Goal: Task Accomplishment & Management: Manage account settings

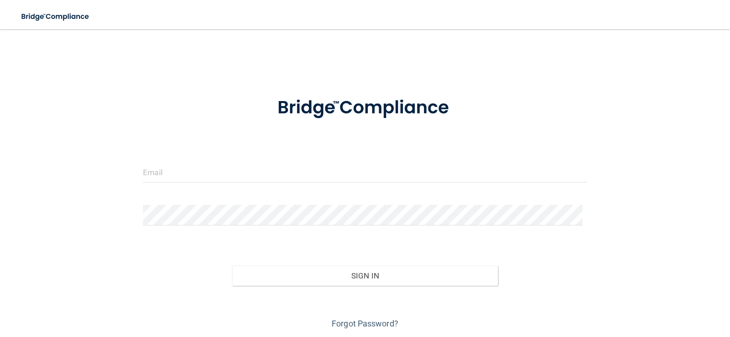
scroll to position [31, 0]
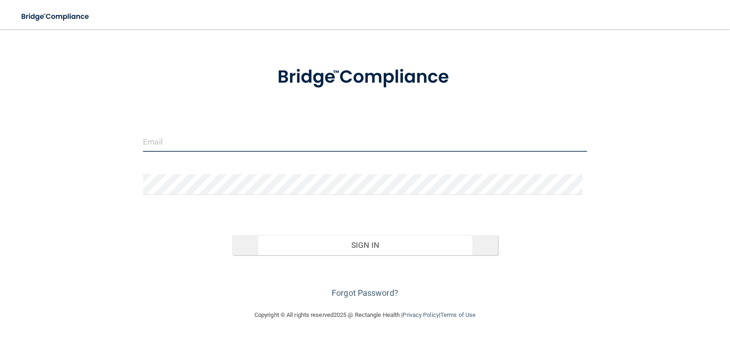
type input "[EMAIL_ADDRESS][DOMAIN_NAME]"
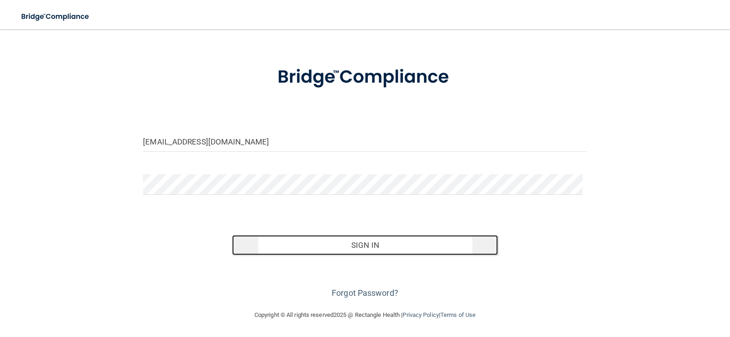
click at [355, 247] on button "Sign In" at bounding box center [365, 245] width 266 height 20
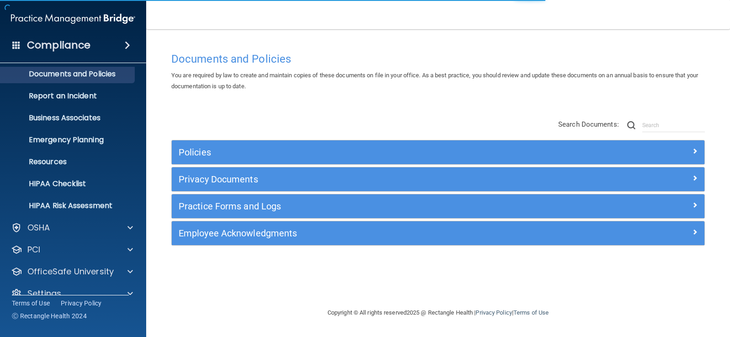
scroll to position [42, 0]
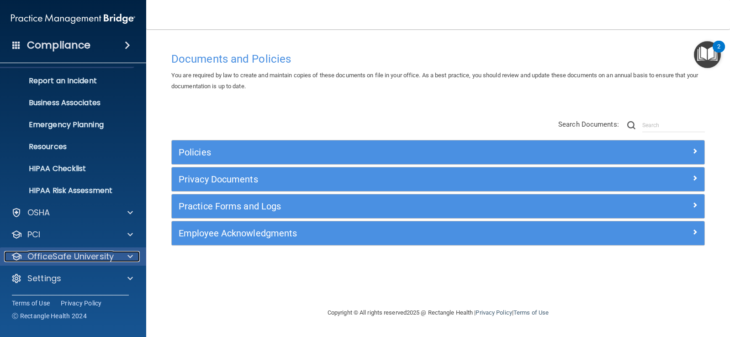
click at [131, 255] on span at bounding box center [129, 256] width 5 height 11
click at [90, 253] on p "OfficeSafe University" at bounding box center [70, 256] width 86 height 11
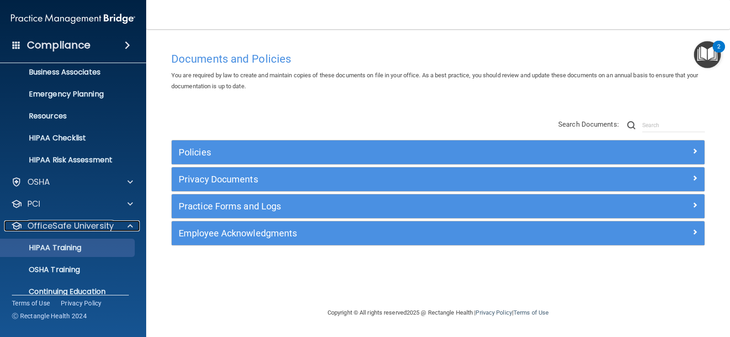
scroll to position [108, 0]
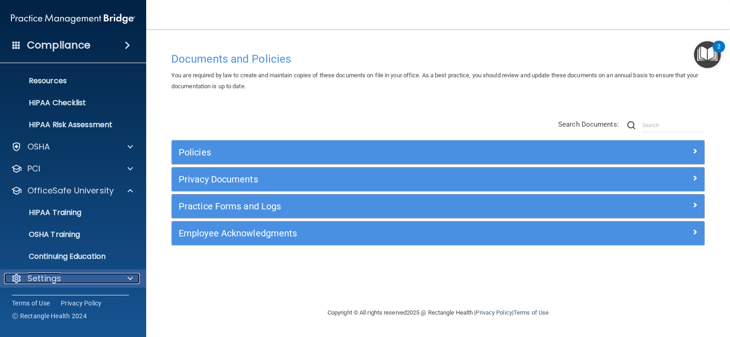
click at [47, 278] on p "Settings" at bounding box center [44, 278] width 34 height 11
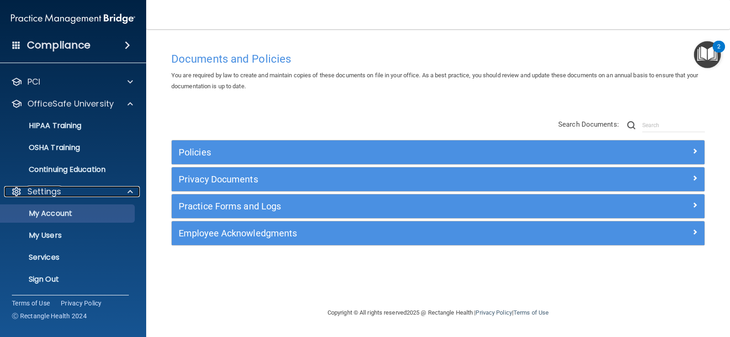
scroll to position [196, 0]
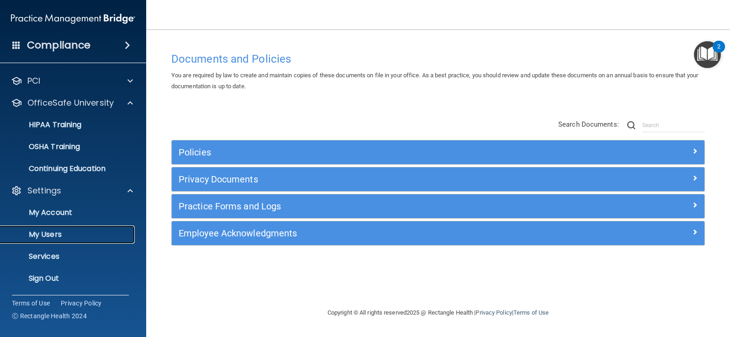
click at [50, 234] on p "My Users" at bounding box center [68, 234] width 125 height 9
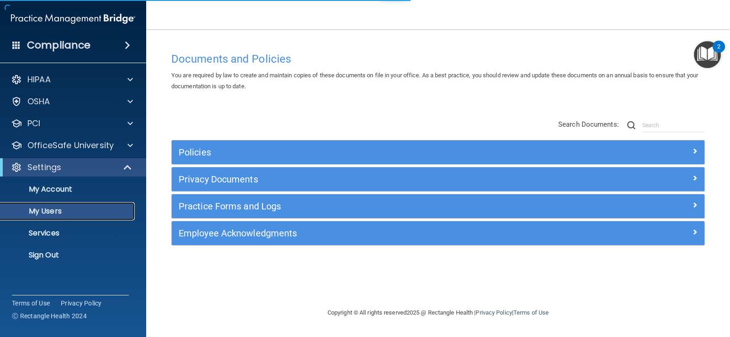
select select "20"
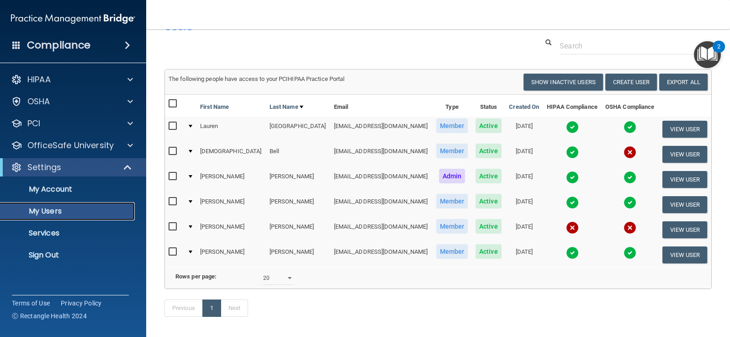
scroll to position [46, 0]
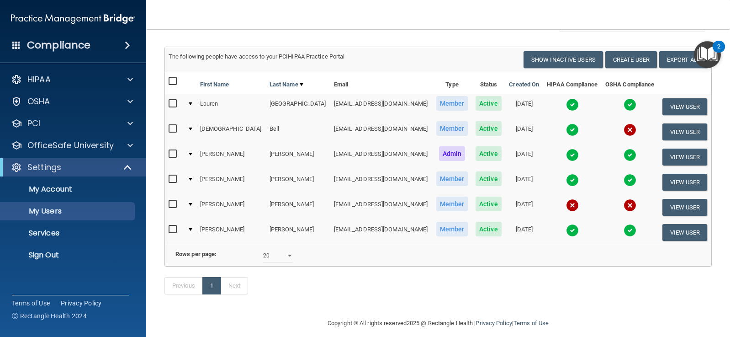
click at [175, 203] on input "checkbox" at bounding box center [174, 203] width 11 height 7
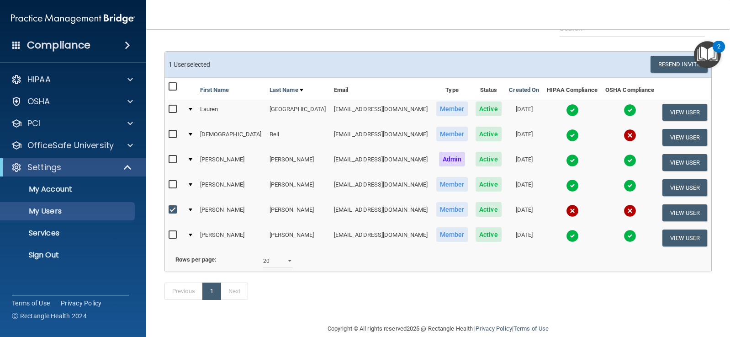
scroll to position [0, 0]
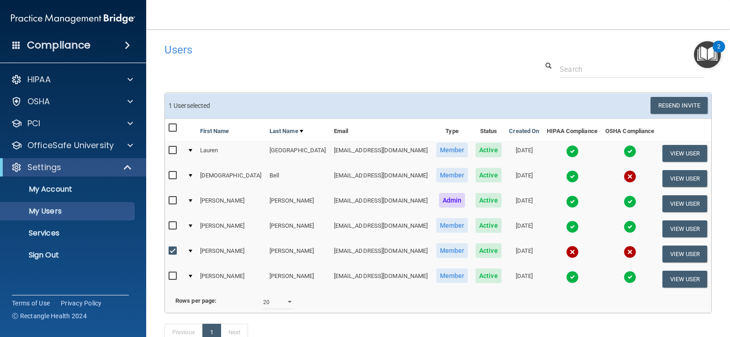
click at [171, 248] on input "checkbox" at bounding box center [174, 250] width 11 height 7
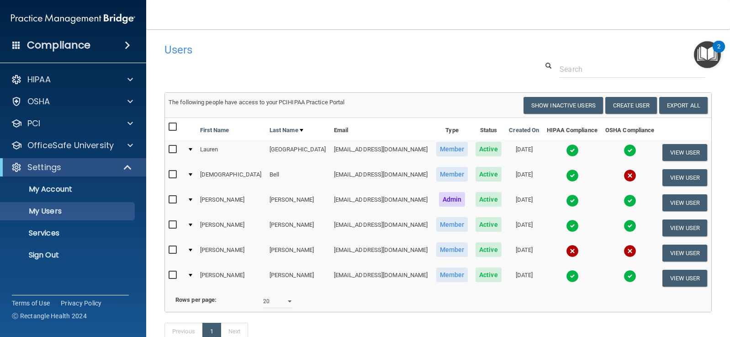
click at [172, 248] on input "checkbox" at bounding box center [174, 249] width 11 height 7
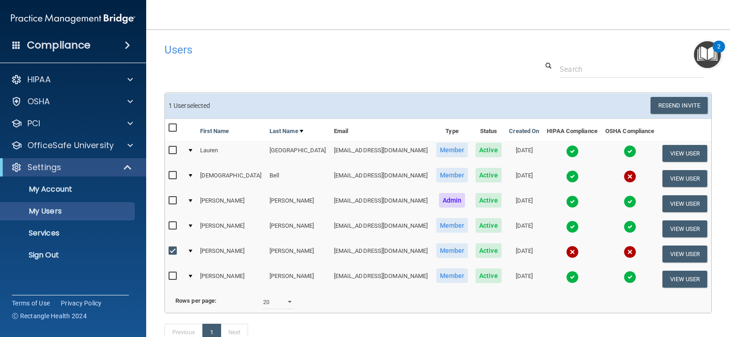
click at [172, 248] on input "checkbox" at bounding box center [174, 250] width 11 height 7
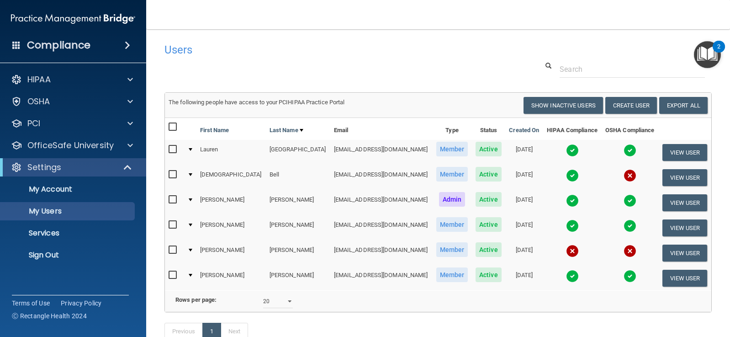
click at [173, 251] on input "checkbox" at bounding box center [174, 249] width 11 height 7
checkbox input "true"
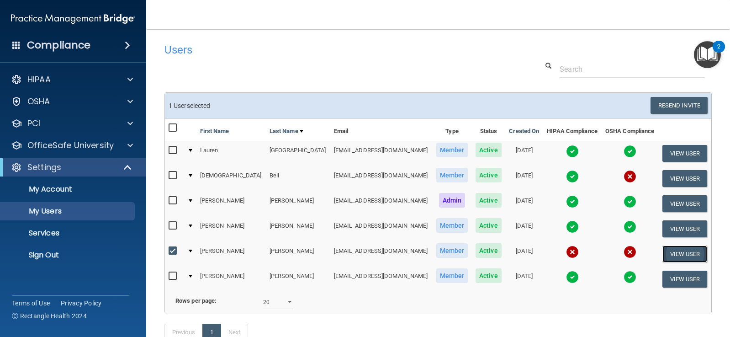
click at [678, 252] on button "View User" at bounding box center [684, 253] width 45 height 17
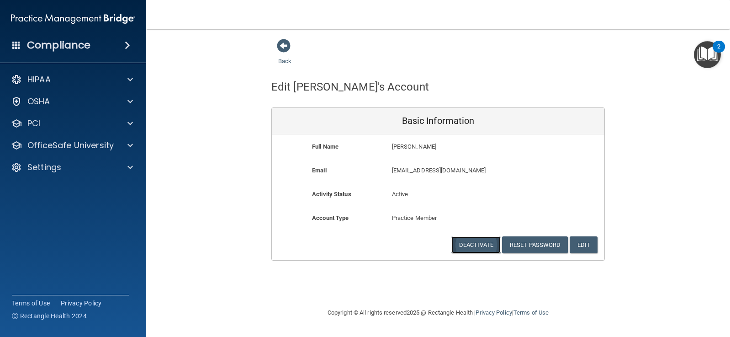
click at [482, 242] on button "Deactivate" at bounding box center [475, 244] width 49 height 17
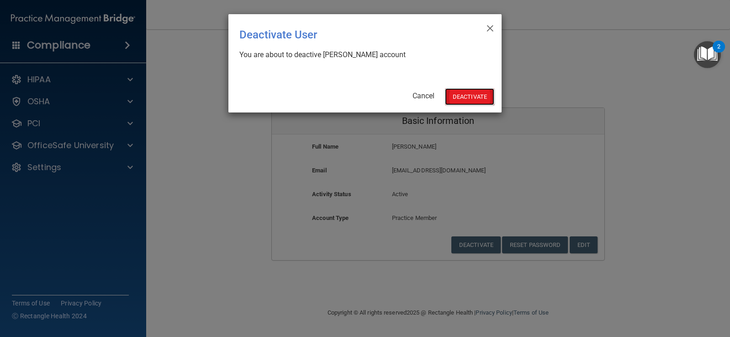
click at [472, 97] on button "Deactivate" at bounding box center [469, 96] width 49 height 17
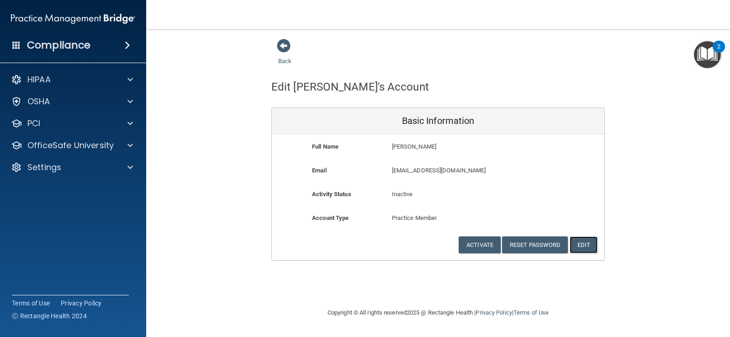
click at [586, 244] on button "Edit" at bounding box center [583, 244] width 28 height 17
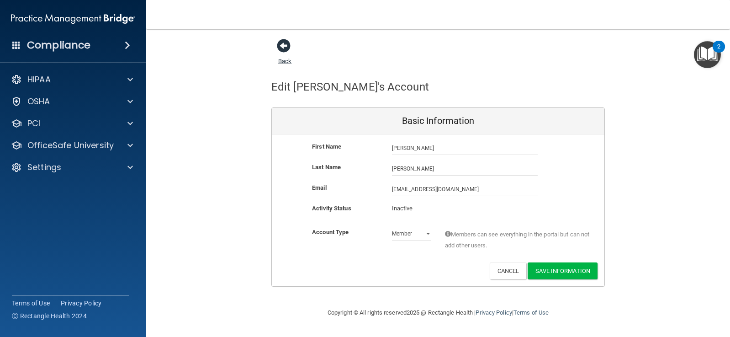
click at [288, 45] on span at bounding box center [284, 46] width 14 height 14
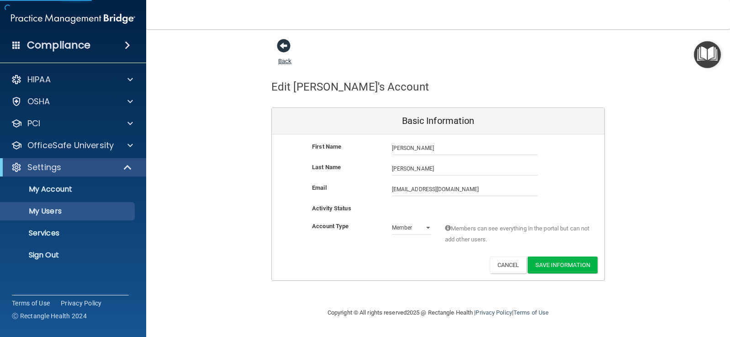
click at [288, 45] on span at bounding box center [284, 46] width 14 height 14
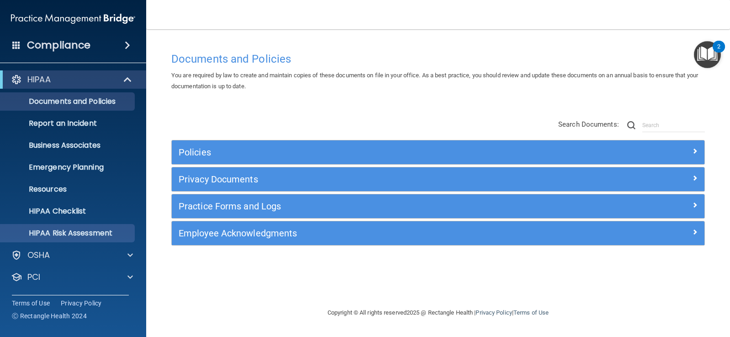
scroll to position [42, 0]
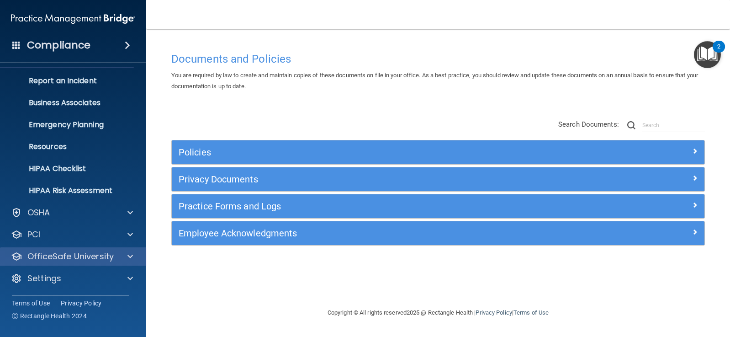
click at [86, 250] on div "OfficeSafe University" at bounding box center [73, 256] width 147 height 18
click at [87, 251] on p "OfficeSafe University" at bounding box center [70, 256] width 86 height 11
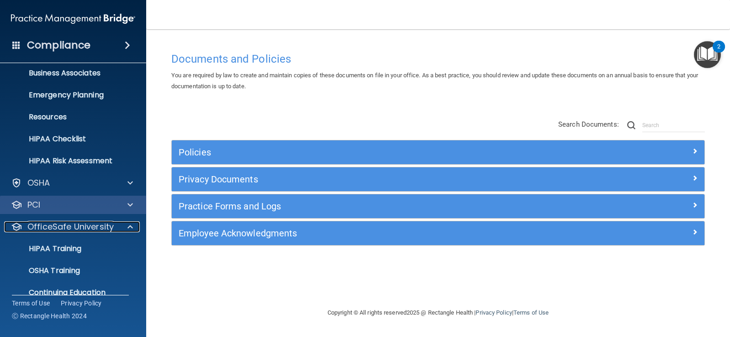
scroll to position [108, 0]
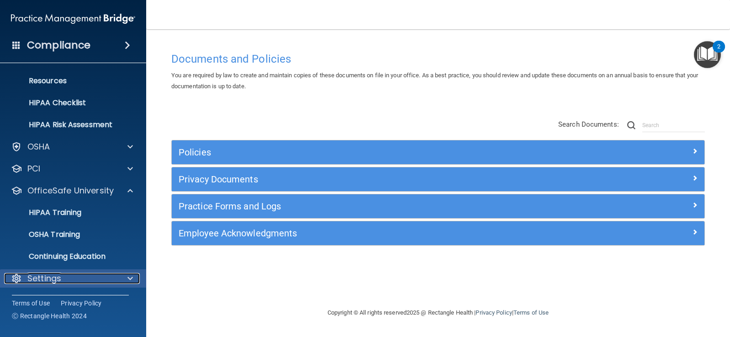
click at [56, 274] on p "Settings" at bounding box center [44, 278] width 34 height 11
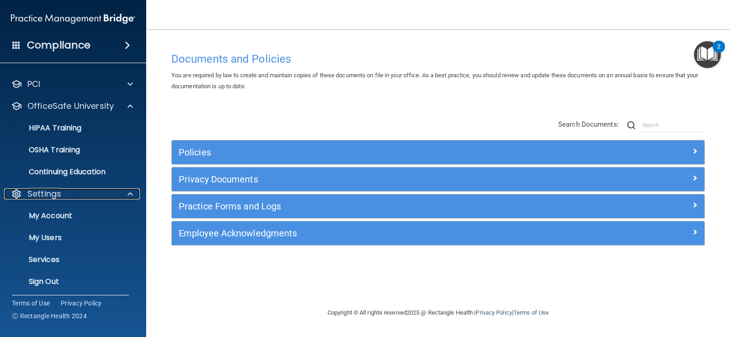
scroll to position [196, 0]
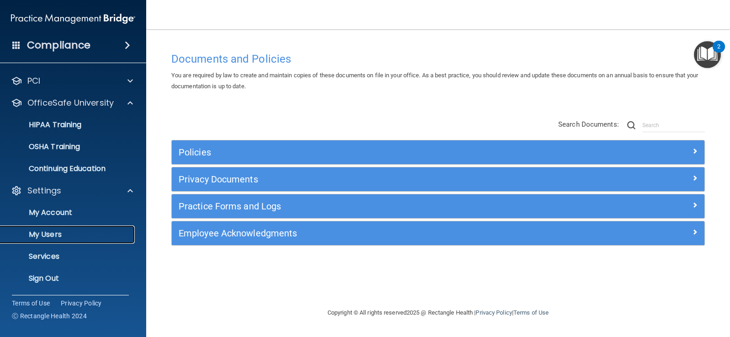
click at [52, 235] on p "My Users" at bounding box center [68, 234] width 125 height 9
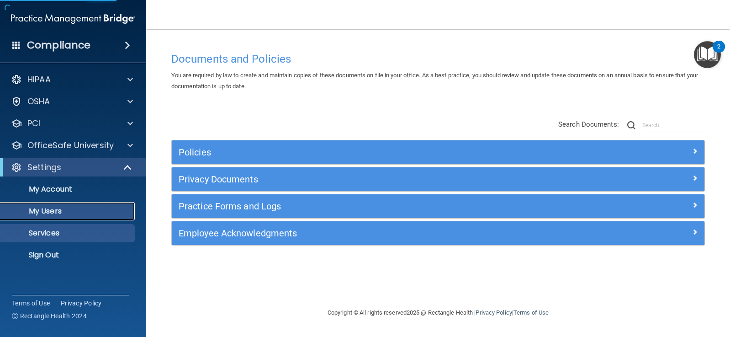
select select "20"
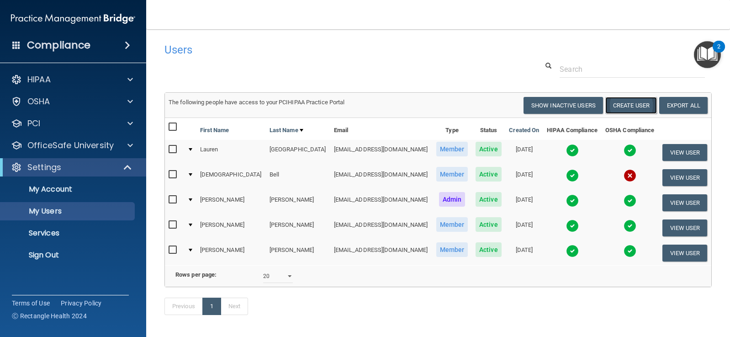
click at [632, 103] on button "Create User" at bounding box center [631, 105] width 52 height 17
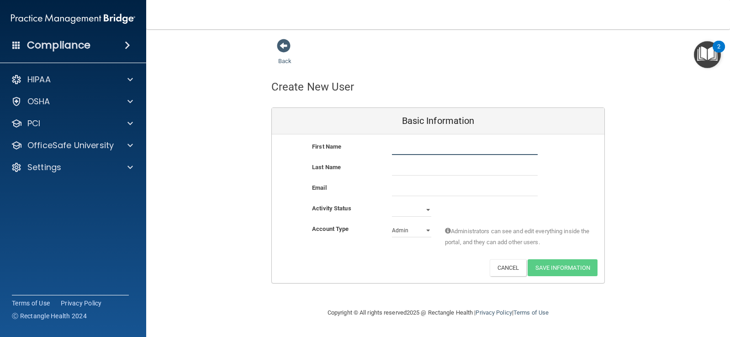
click at [411, 145] on input "text" at bounding box center [465, 148] width 146 height 14
type input "Tyiana"
click at [411, 166] on input "text" at bounding box center [465, 169] width 146 height 14
type input "Nieves"
click at [401, 190] on input "email" at bounding box center [465, 189] width 146 height 14
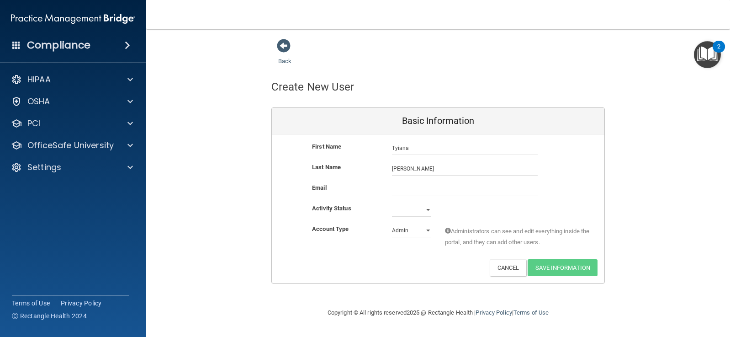
click at [423, 250] on div "Account Type Practice Admin Admin Member Financial Institution Business Associa…" at bounding box center [438, 237] width 332 height 29
click at [429, 210] on select "Active Inactive" at bounding box center [411, 210] width 39 height 14
select select "active"
click at [392, 203] on select "Active Inactive" at bounding box center [411, 210] width 39 height 14
click at [426, 228] on select "Admin Member" at bounding box center [411, 230] width 39 height 14
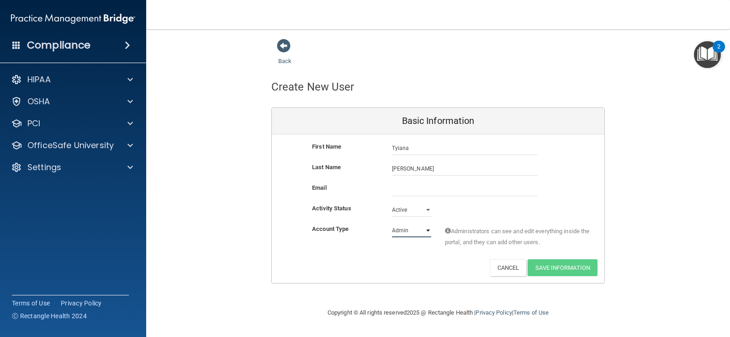
select select "practice_member"
click at [392, 223] on select "Admin Member" at bounding box center [411, 230] width 39 height 14
click at [404, 188] on input "email" at bounding box center [465, 189] width 146 height 14
click at [394, 184] on input "email" at bounding box center [465, 189] width 146 height 14
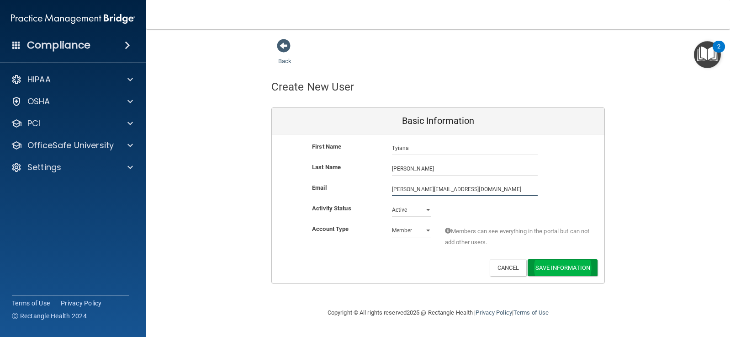
type input "nieves.tyiana05@gmail.com"
click at [569, 268] on button "Save Information" at bounding box center [562, 267] width 70 height 17
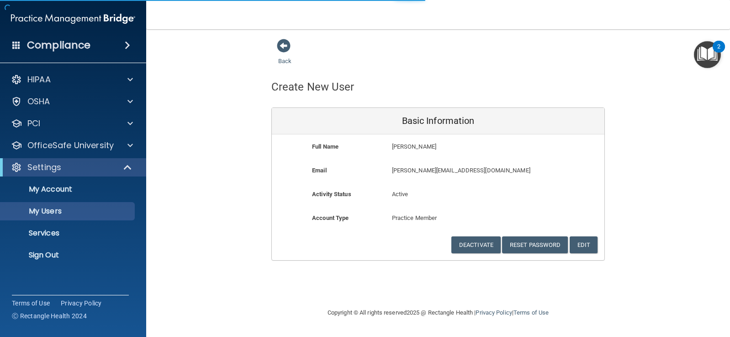
select select "20"
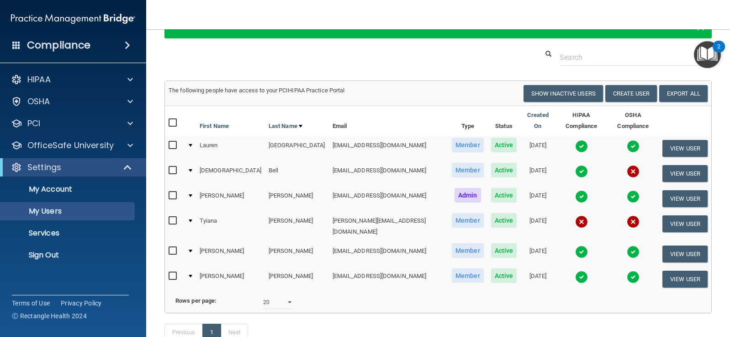
scroll to position [91, 0]
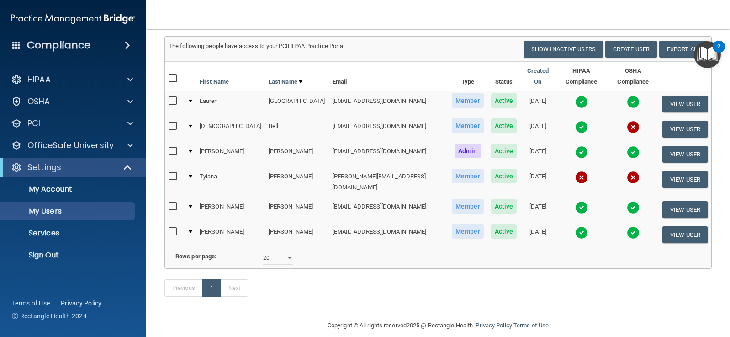
click at [175, 173] on input "checkbox" at bounding box center [174, 176] width 11 height 7
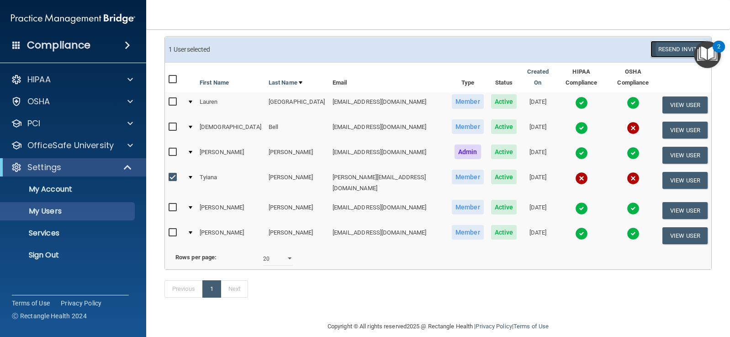
click at [675, 49] on button "Resend Invite" at bounding box center [678, 49] width 57 height 17
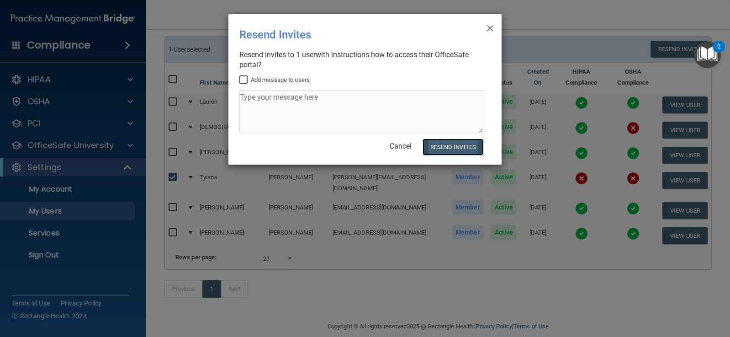
click at [463, 144] on button "Resend Invites" at bounding box center [452, 146] width 61 height 17
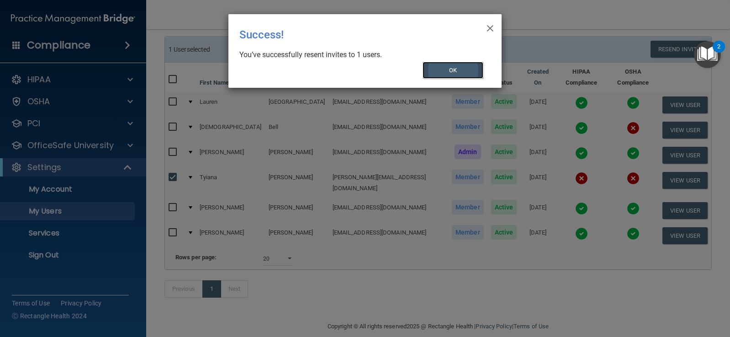
click at [455, 67] on button "OK" at bounding box center [452, 70] width 61 height 17
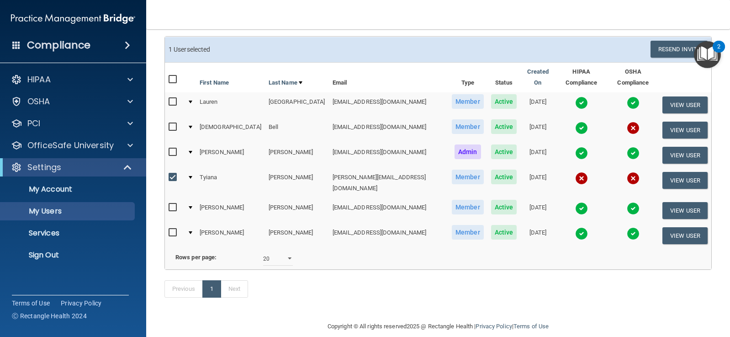
click at [174, 174] on input "checkbox" at bounding box center [174, 177] width 11 height 7
checkbox input "false"
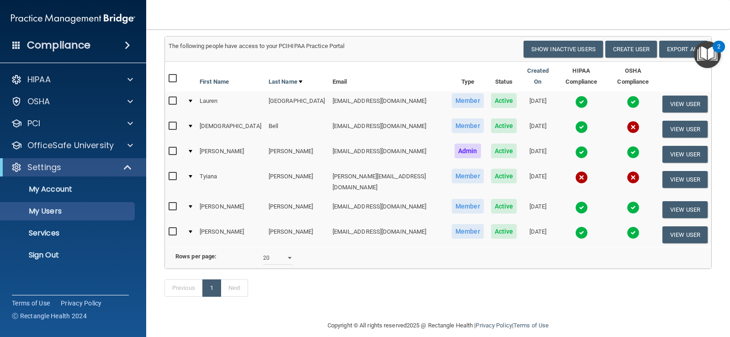
scroll to position [103, 0]
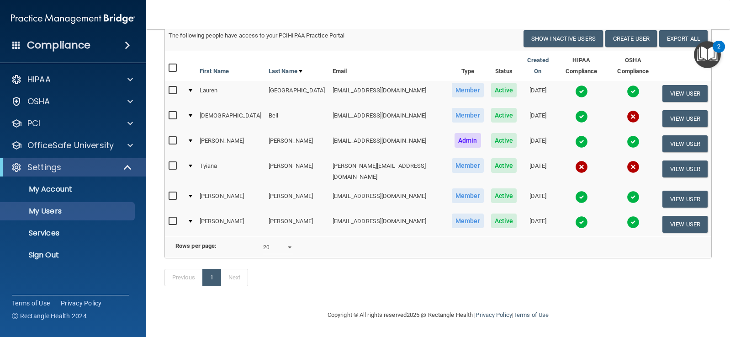
click at [172, 112] on input "checkbox" at bounding box center [174, 115] width 11 height 7
checkbox input "true"
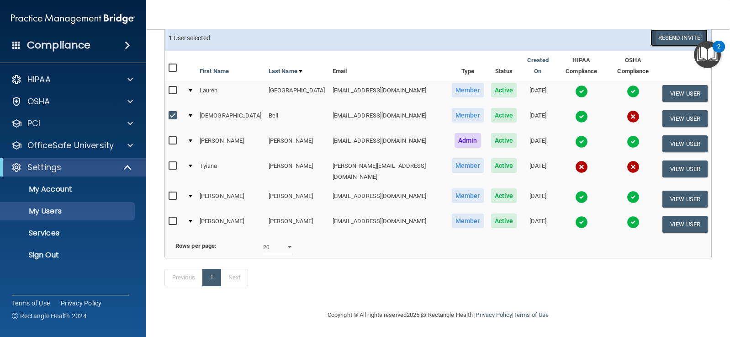
click at [675, 38] on button "Resend Invite" at bounding box center [678, 37] width 57 height 17
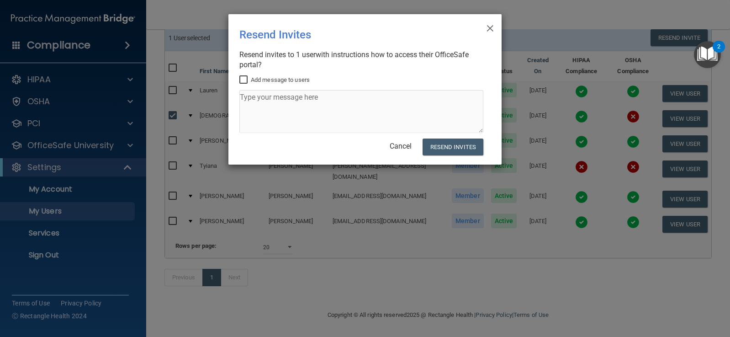
click at [246, 76] on input "Add message to users" at bounding box center [244, 79] width 11 height 7
checkbox input "true"
click at [251, 102] on textarea at bounding box center [361, 111] width 244 height 43
click at [290, 97] on textarea "your OSHA is stll not complete" at bounding box center [361, 111] width 244 height 43
type textarea "your OSHA is still not complete"
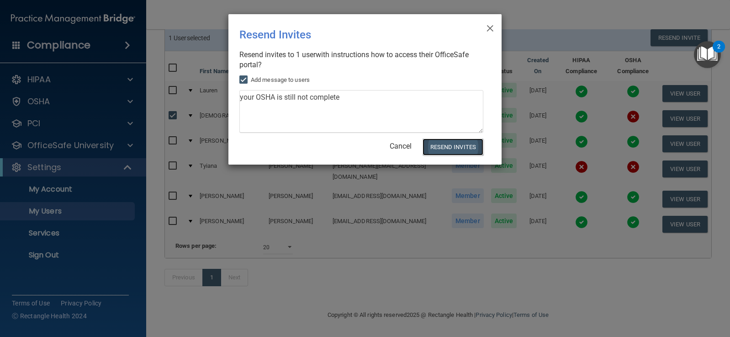
click at [441, 144] on button "Resend Invites" at bounding box center [452, 146] width 61 height 17
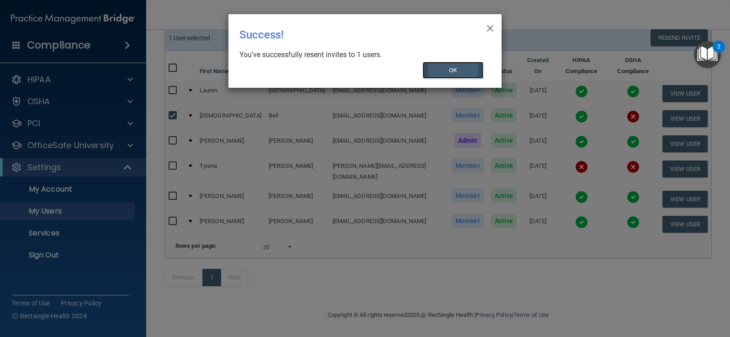
click at [461, 72] on button "OK" at bounding box center [452, 70] width 61 height 17
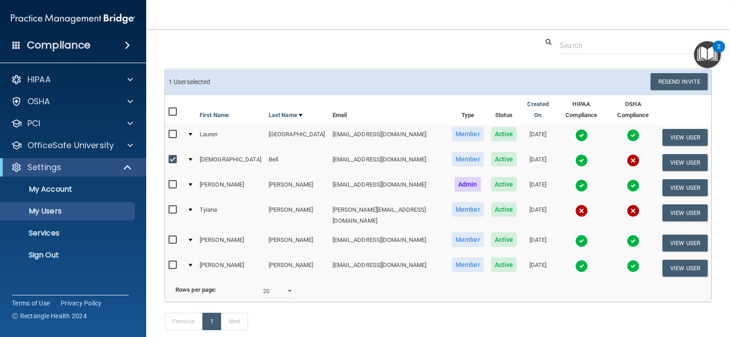
scroll to position [0, 0]
